Goal: Task Accomplishment & Management: Use online tool/utility

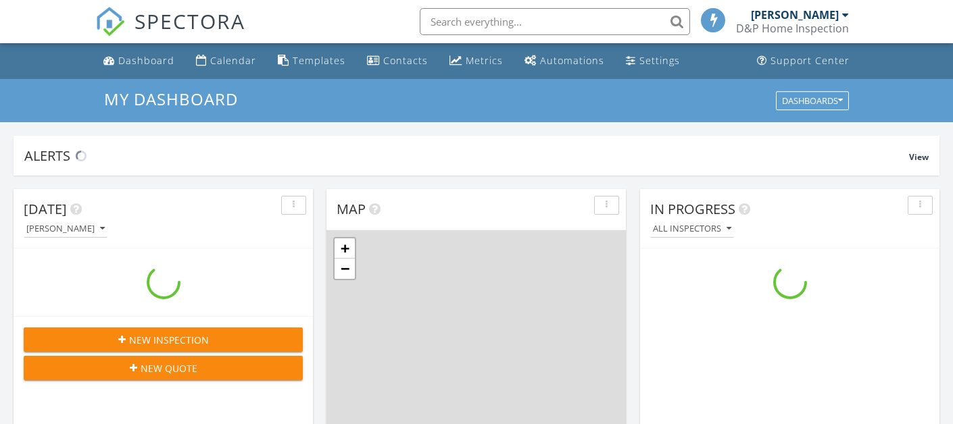
scroll to position [1231, 954]
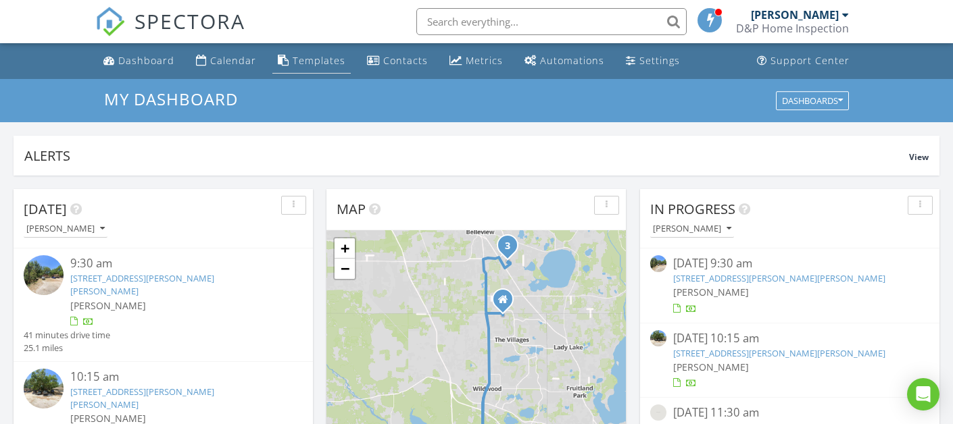
click at [310, 62] on div "Templates" at bounding box center [319, 60] width 53 height 13
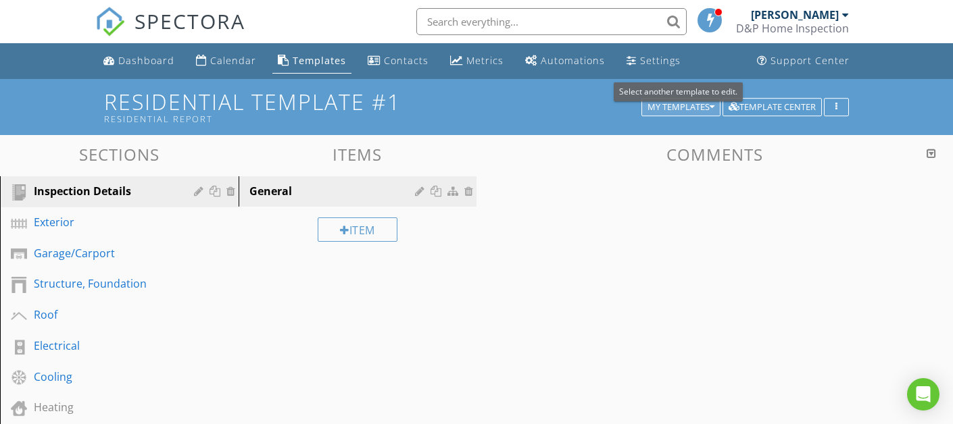
click at [683, 107] on div "My Templates" at bounding box center [681, 107] width 67 height 9
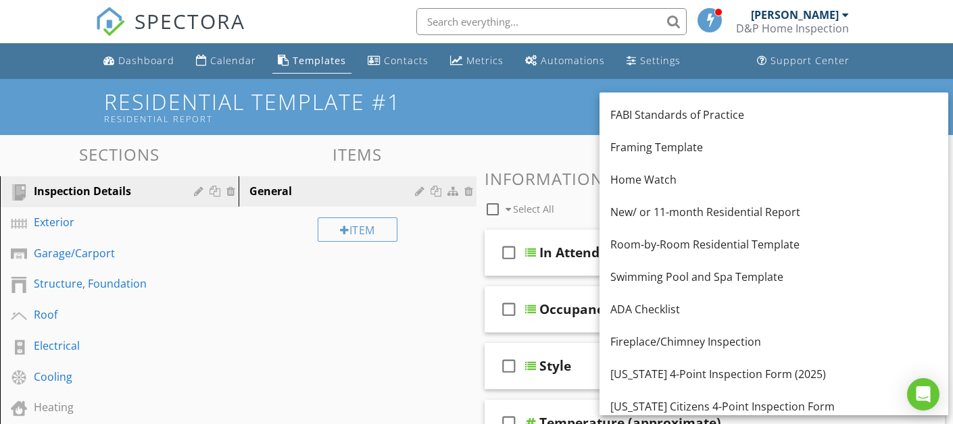
scroll to position [268, 0]
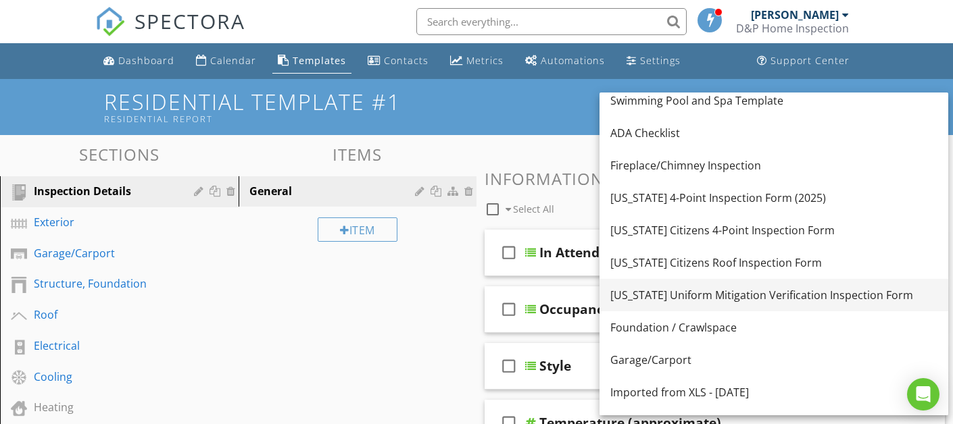
click at [683, 295] on div "[US_STATE] Uniform Mitigation Verification Inspection Form" at bounding box center [773, 295] width 327 height 16
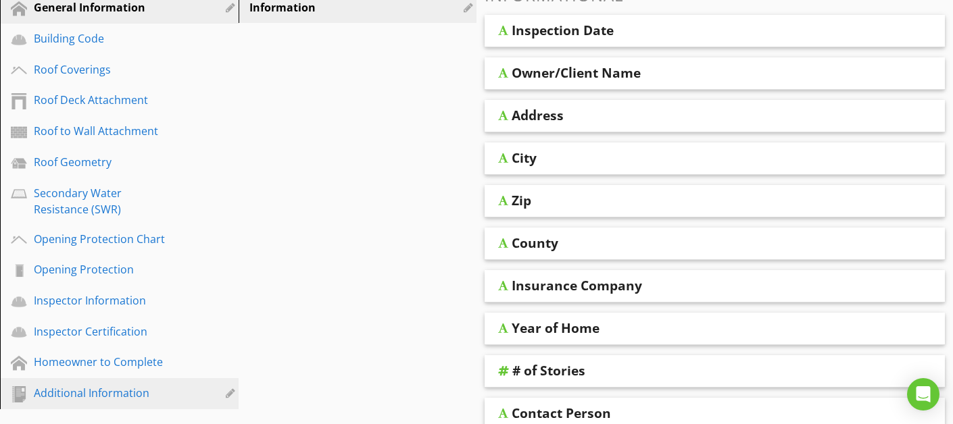
scroll to position [191, 0]
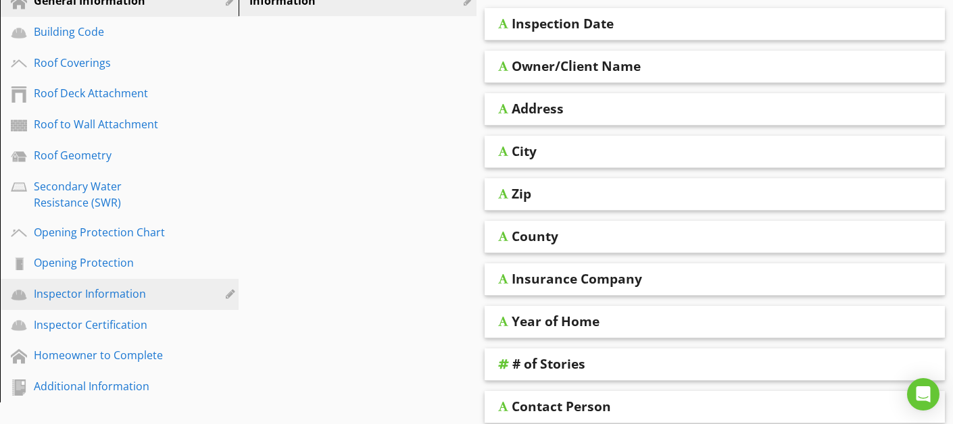
click at [98, 297] on div "Inspector Information" at bounding box center [104, 294] width 141 height 16
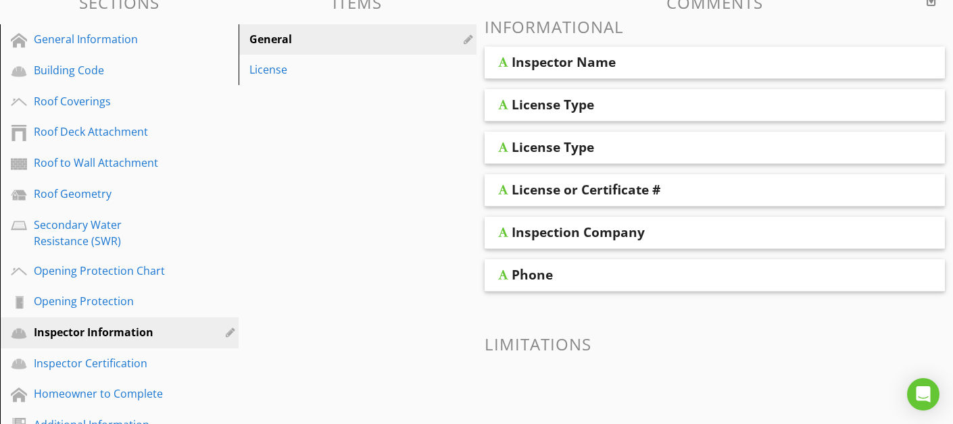
scroll to position [142, 0]
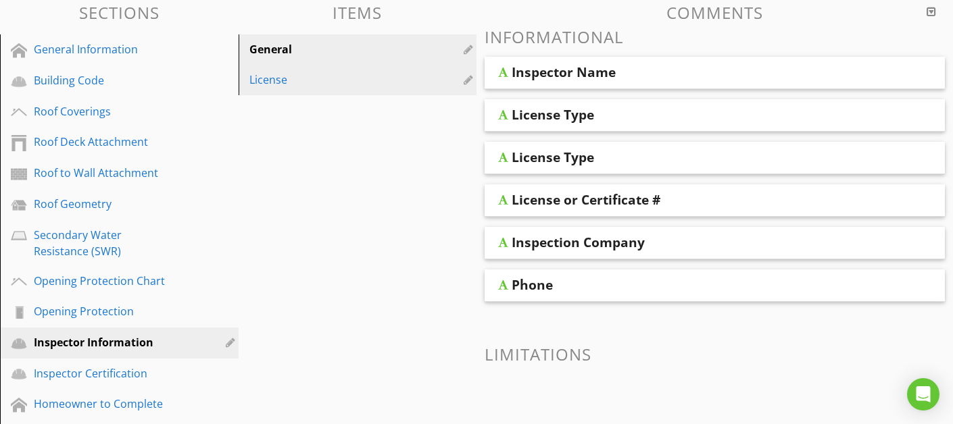
click at [313, 77] on div "License" at bounding box center [334, 80] width 170 height 16
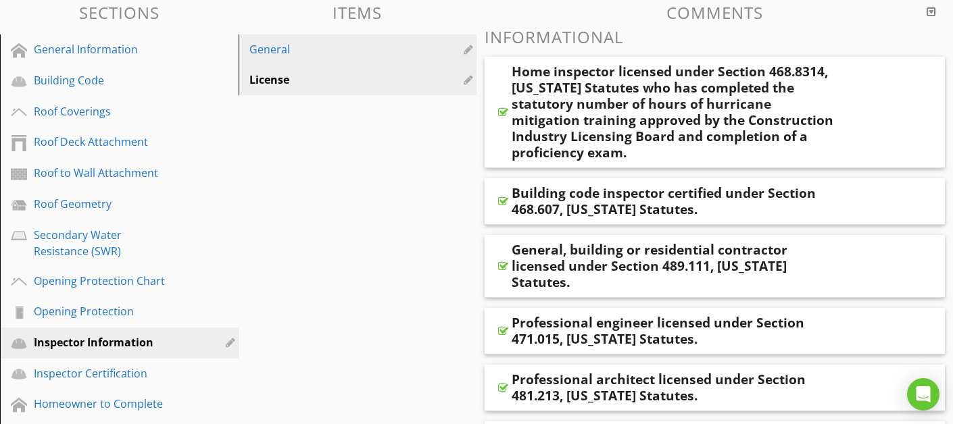
click at [276, 58] on link "General" at bounding box center [360, 49] width 235 height 30
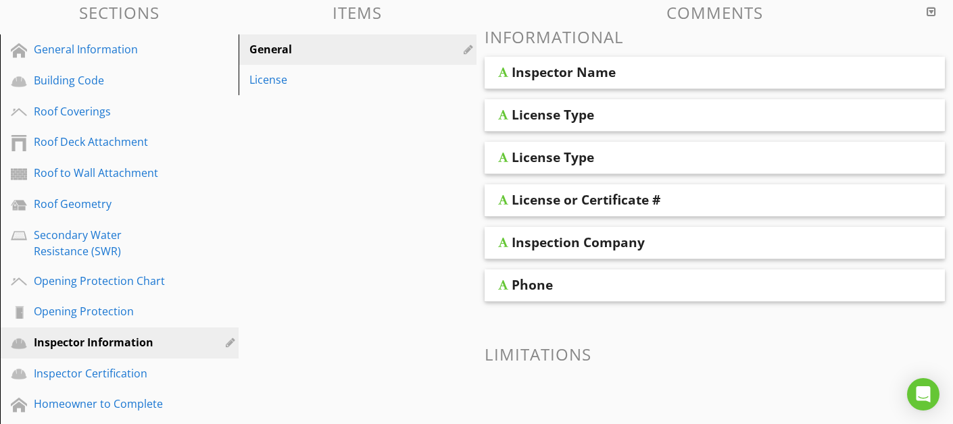
click at [636, 120] on div "License Type" at bounding box center [674, 115] width 325 height 16
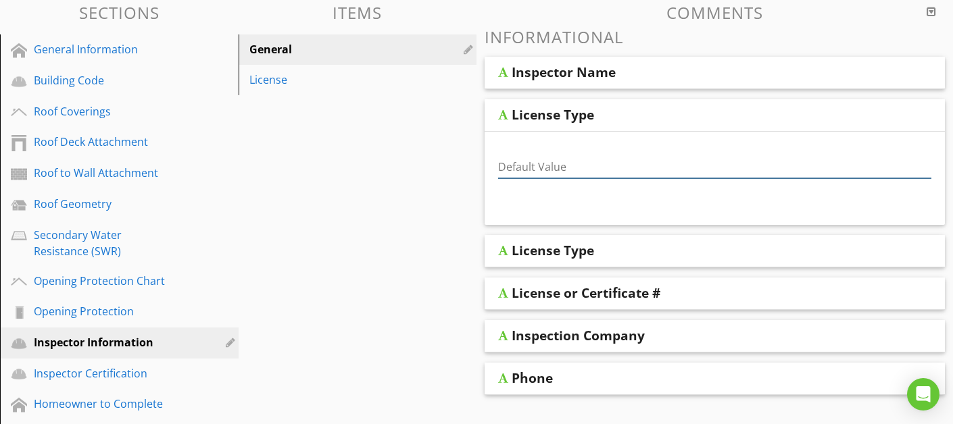
click at [555, 159] on input "Default Value" at bounding box center [714, 167] width 433 height 22
type input "Home Inspector"
click at [587, 249] on div "License Type" at bounding box center [553, 251] width 82 height 16
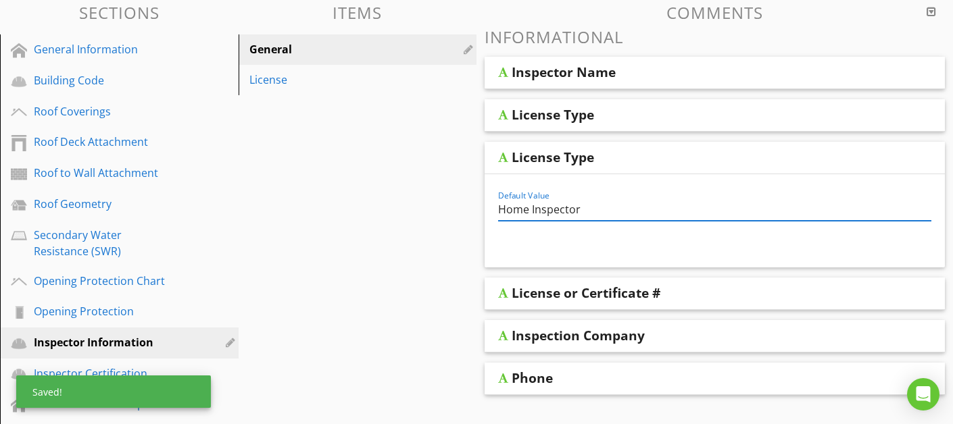
click at [608, 216] on input "Home Inspector" at bounding box center [714, 210] width 433 height 22
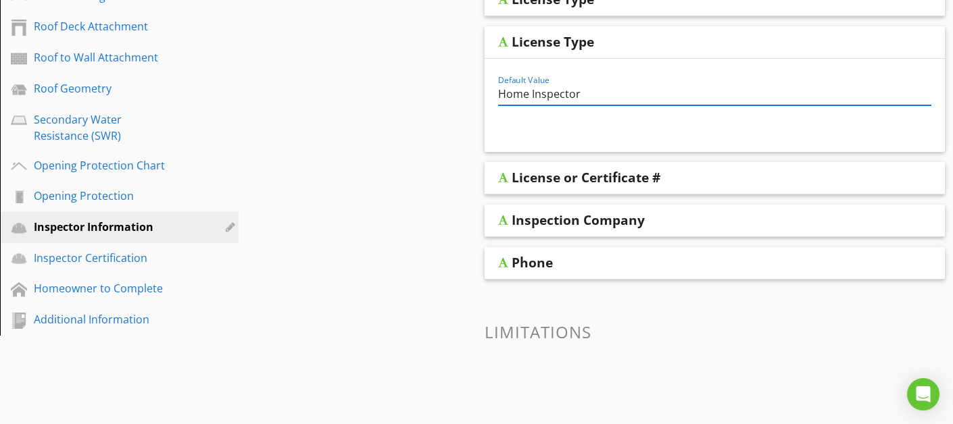
scroll to position [197, 0]
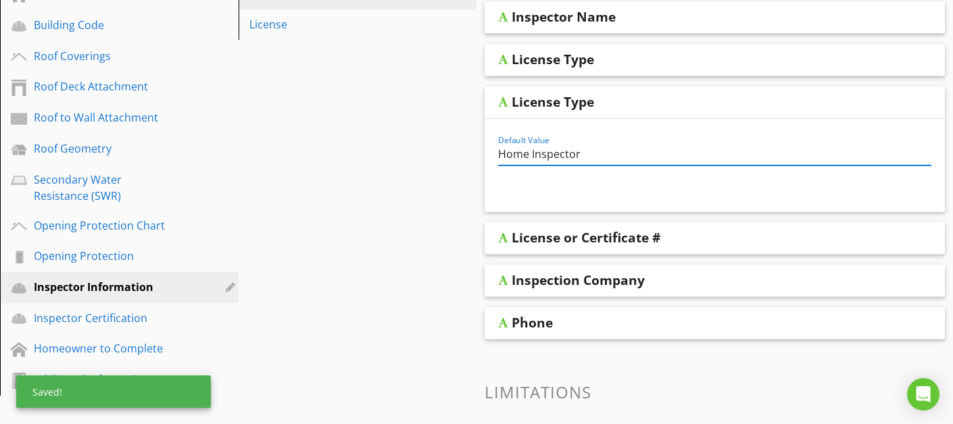
click at [424, 287] on div "Sections General Information Building Code Roof Coverings Roof Deck Attachment …" at bounding box center [476, 230] width 953 height 585
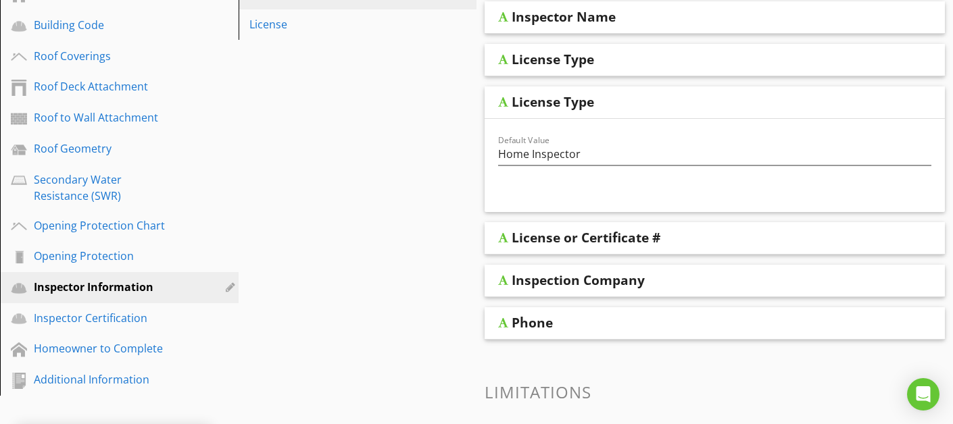
click at [607, 237] on div "License or Certificate #" at bounding box center [586, 238] width 149 height 16
click at [376, 212] on div "Sections General Information Building Code Roof Coverings Roof Deck Attachment …" at bounding box center [476, 230] width 953 height 585
click at [517, 244] on div "License or Certificate #" at bounding box center [586, 238] width 149 height 16
click at [424, 250] on div "Sections General Information Building Code Roof Coverings Roof Deck Attachment …" at bounding box center [476, 230] width 953 height 585
click at [716, 238] on div "License or Certificate #" at bounding box center [674, 238] width 325 height 16
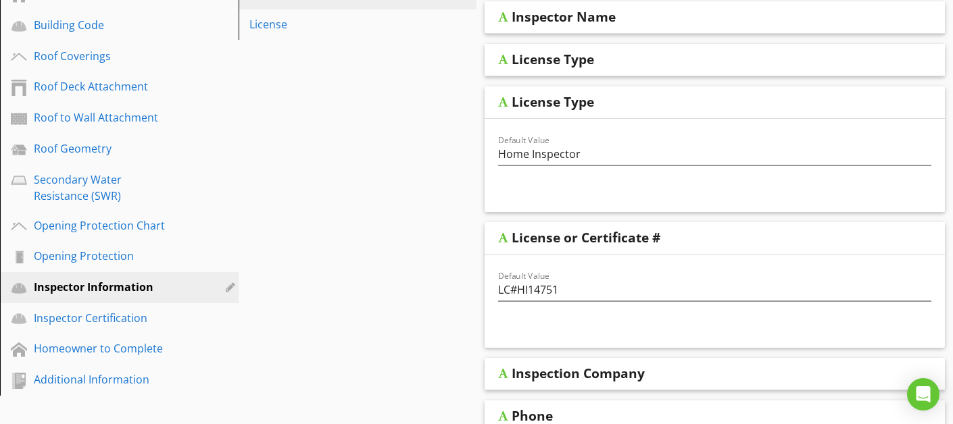
click at [434, 247] on div "Sections General Information Building Code Roof Coverings Roof Deck Attachment …" at bounding box center [476, 277] width 953 height 679
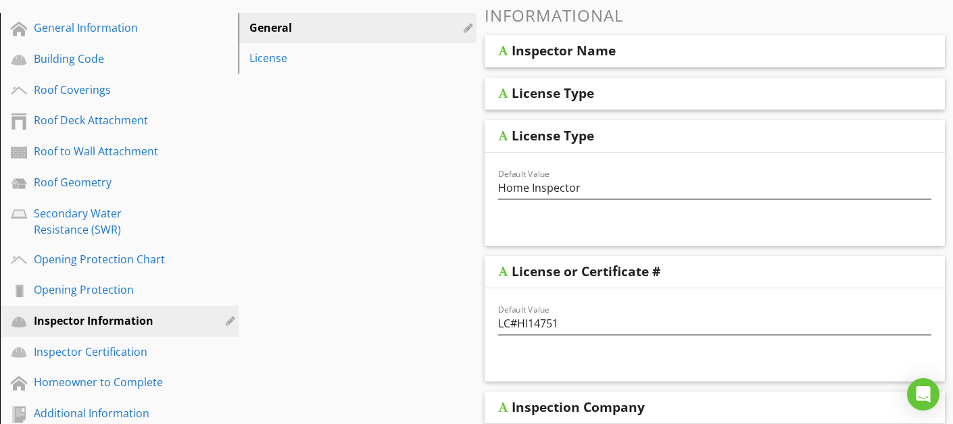
scroll to position [142, 0]
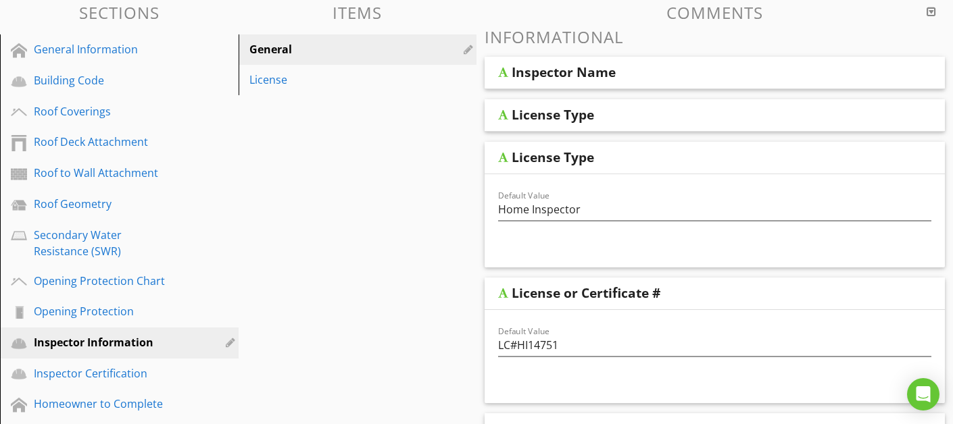
click at [542, 116] on div "License Type" at bounding box center [553, 115] width 82 height 16
click at [892, 119] on div "License Type" at bounding box center [715, 115] width 460 height 32
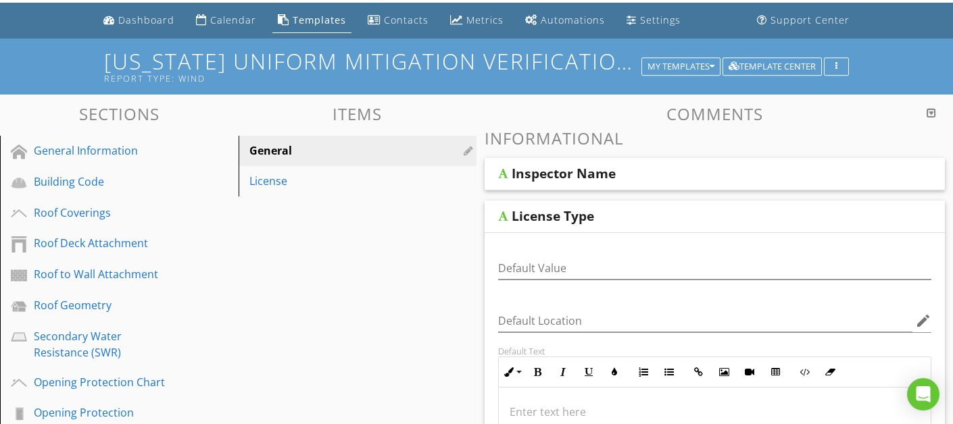
scroll to position [37, 0]
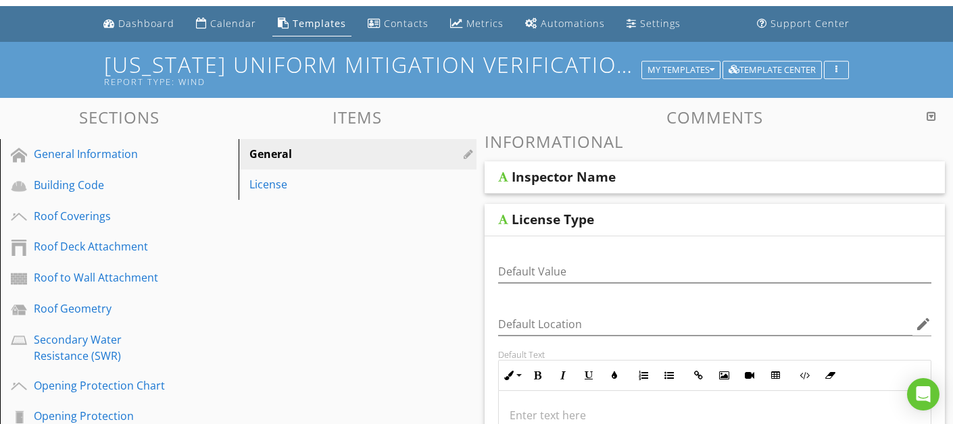
click at [572, 182] on div "Inspector Name" at bounding box center [564, 177] width 104 height 16
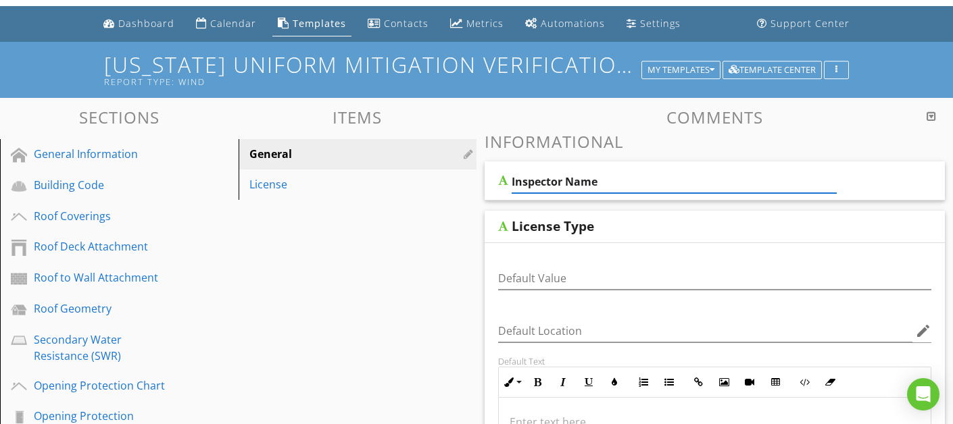
click at [869, 186] on div "Inspector Name" at bounding box center [715, 181] width 460 height 39
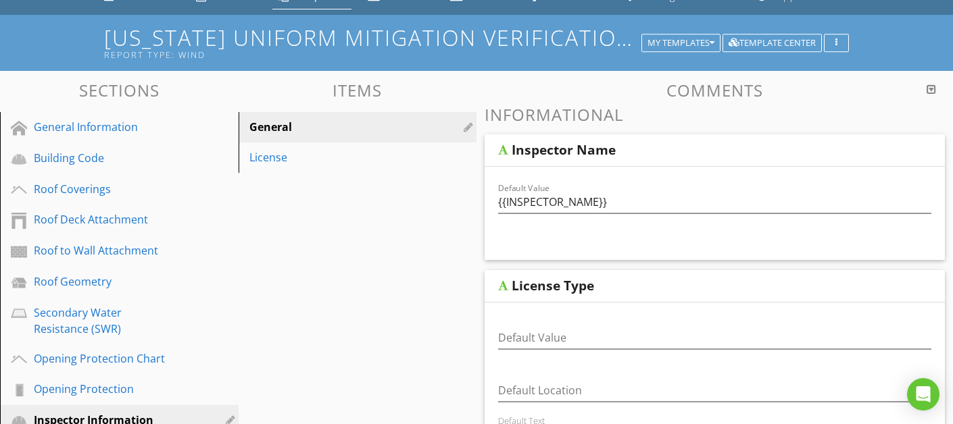
scroll to position [0, 0]
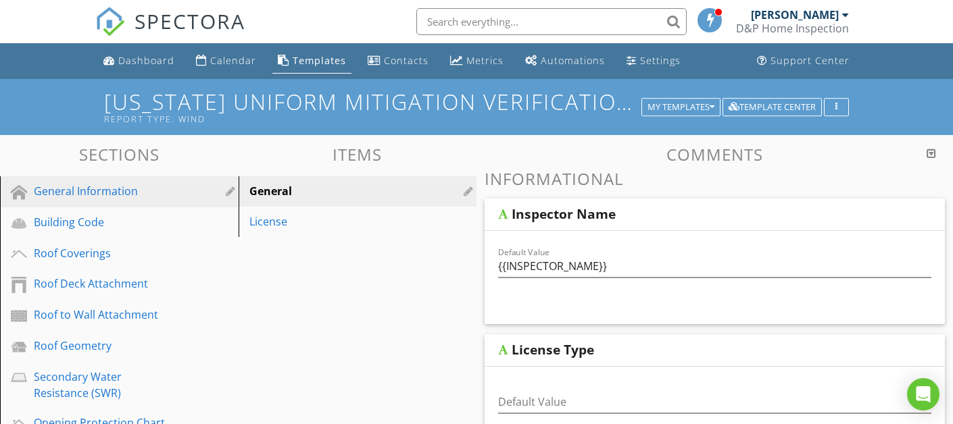
click at [100, 196] on div "General Information" at bounding box center [104, 191] width 141 height 16
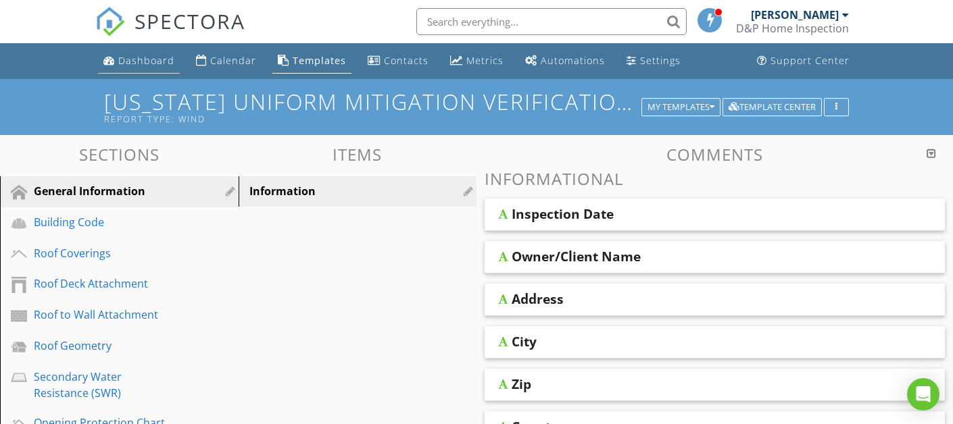
click at [144, 58] on div "Dashboard" at bounding box center [146, 60] width 56 height 13
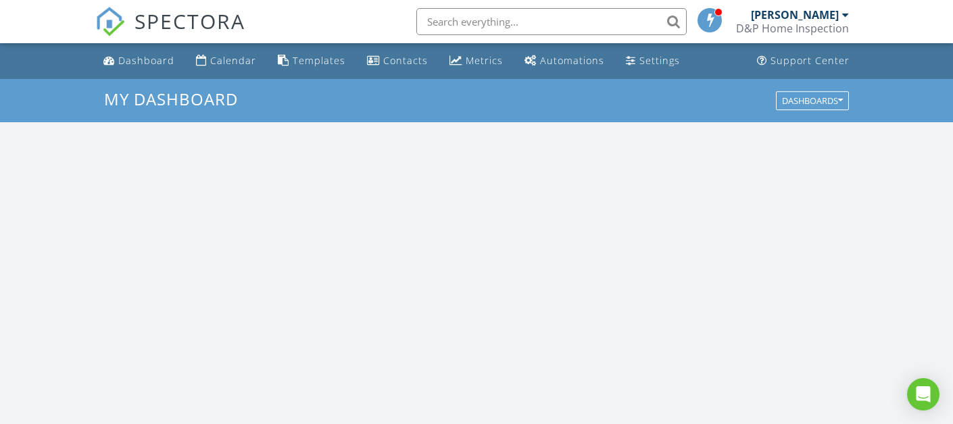
scroll to position [1231, 954]
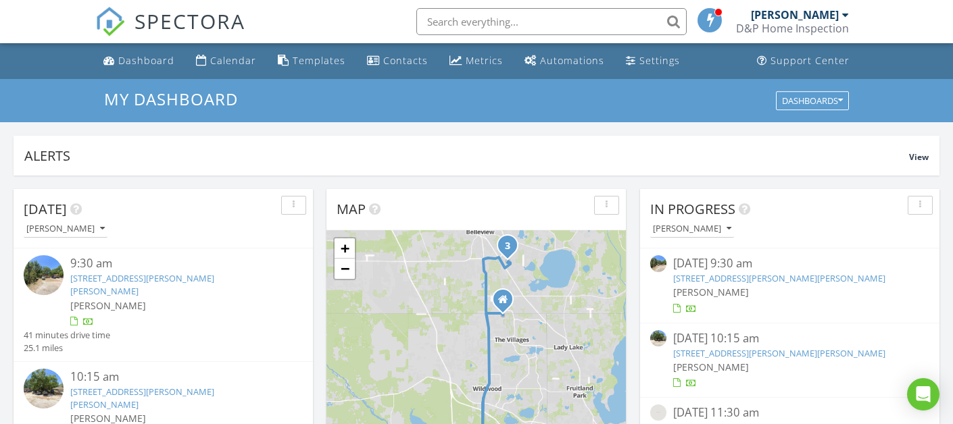
click at [722, 351] on link "204 Jasper St, Bushnell, FL 33513" at bounding box center [779, 353] width 212 height 12
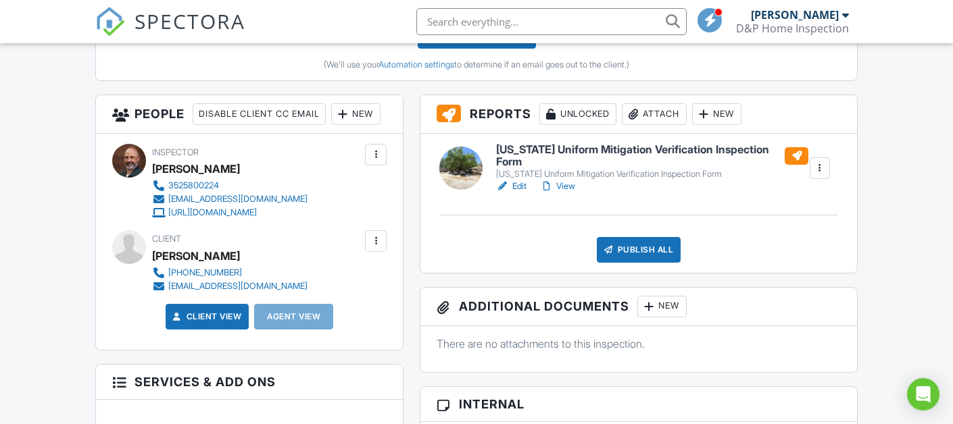
scroll to position [445, 0]
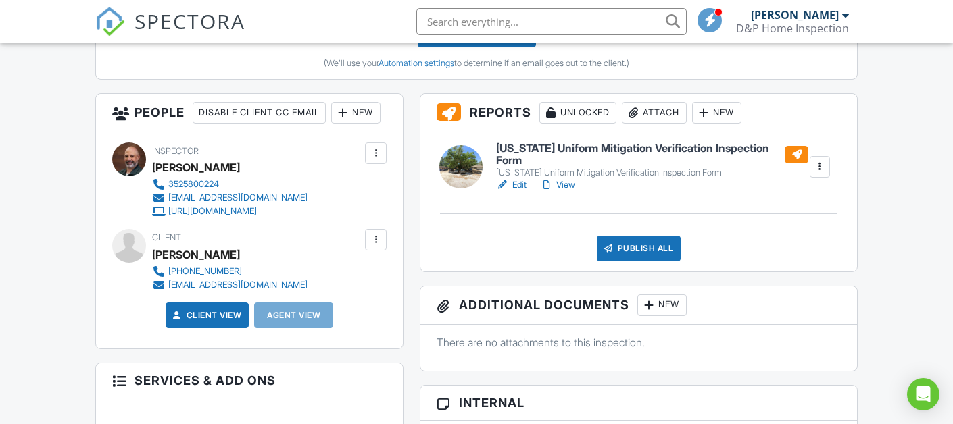
click at [522, 187] on link "Edit" at bounding box center [511, 185] width 30 height 14
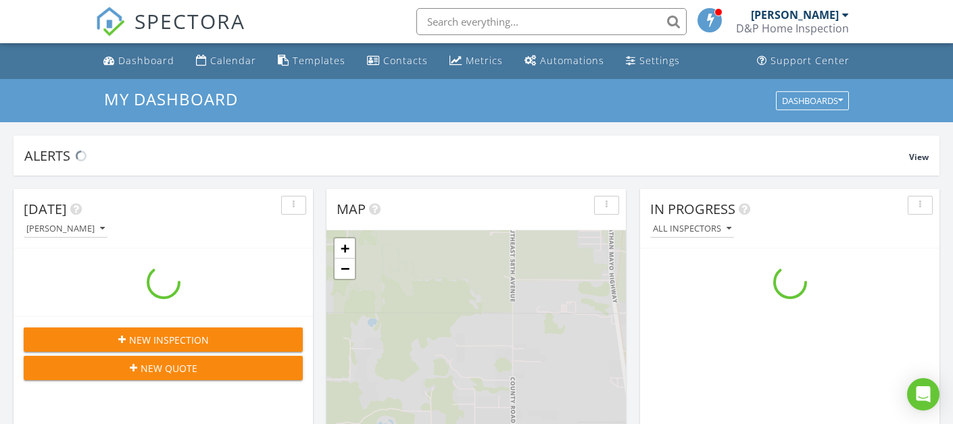
scroll to position [1231, 954]
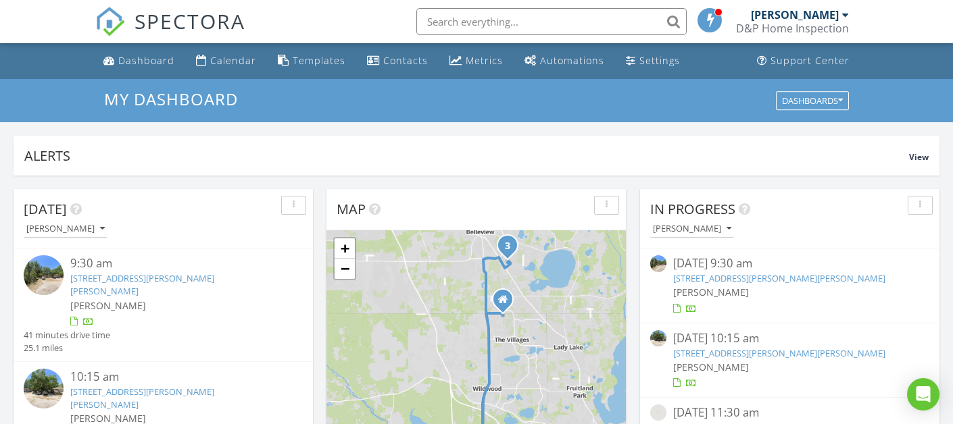
click at [712, 276] on link "202 Jasper St, Bushnell, FL 33513" at bounding box center [779, 278] width 212 height 12
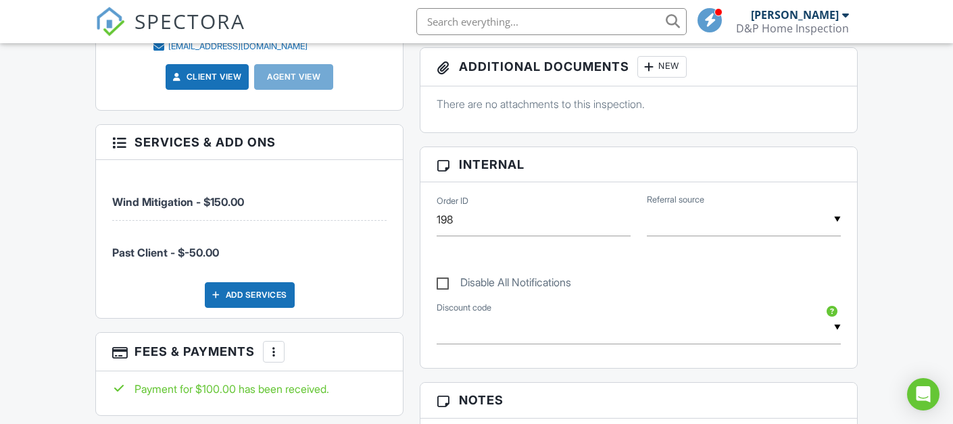
scroll to position [450, 0]
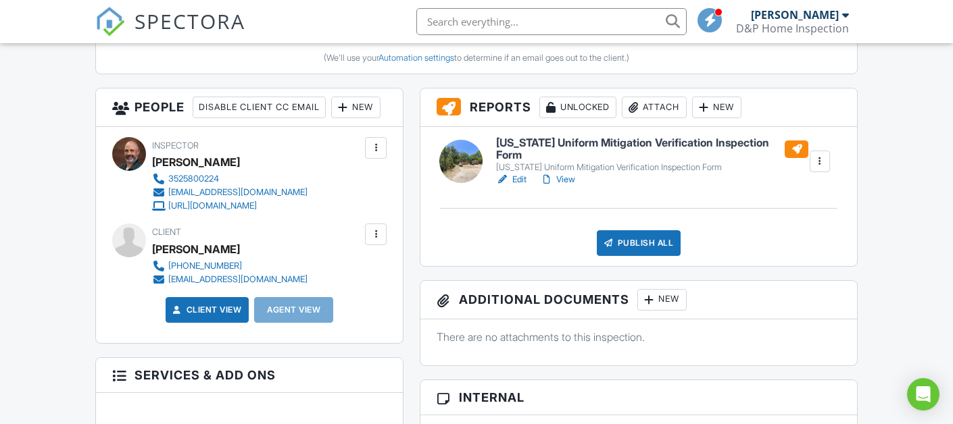
click at [522, 180] on link "Edit" at bounding box center [511, 180] width 30 height 14
